Goal: Transaction & Acquisition: Purchase product/service

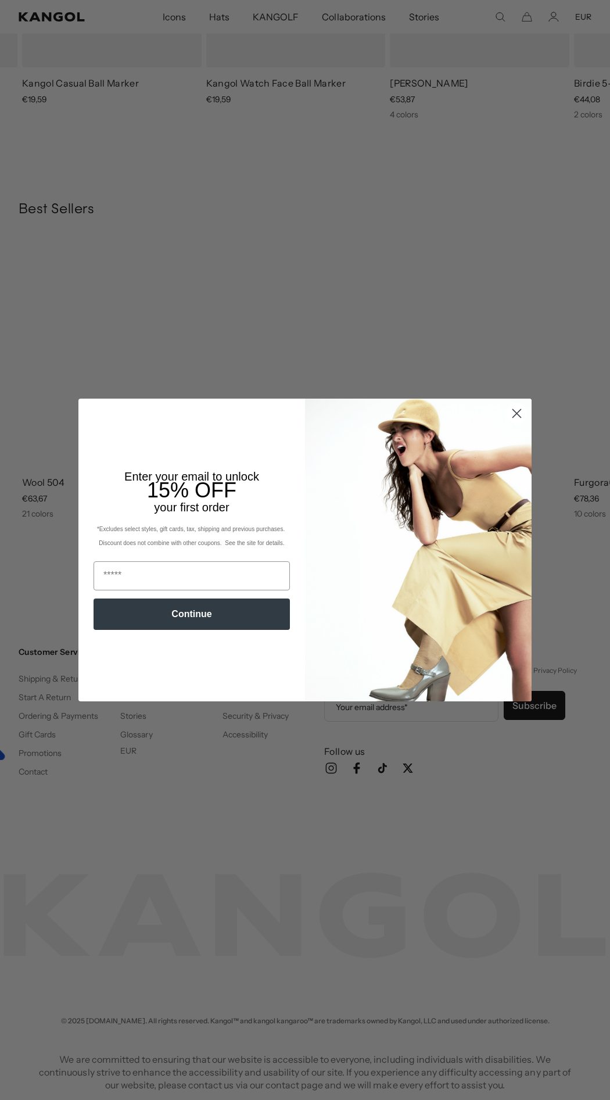
scroll to position [0, 239]
